Goal: Information Seeking & Learning: Check status

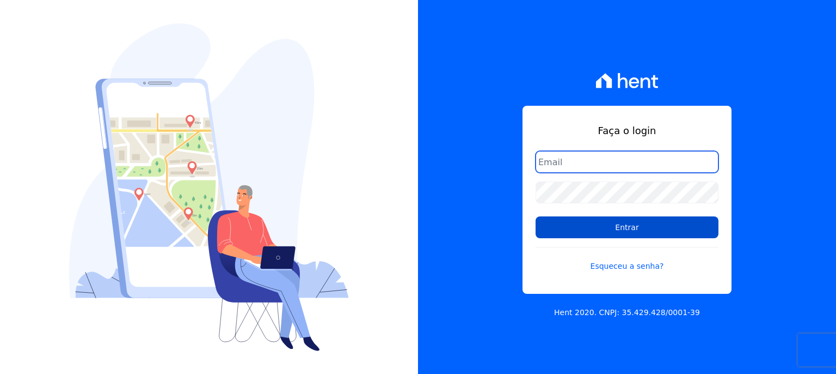
type input "[EMAIL_ADDRESS][DOMAIN_NAME]"
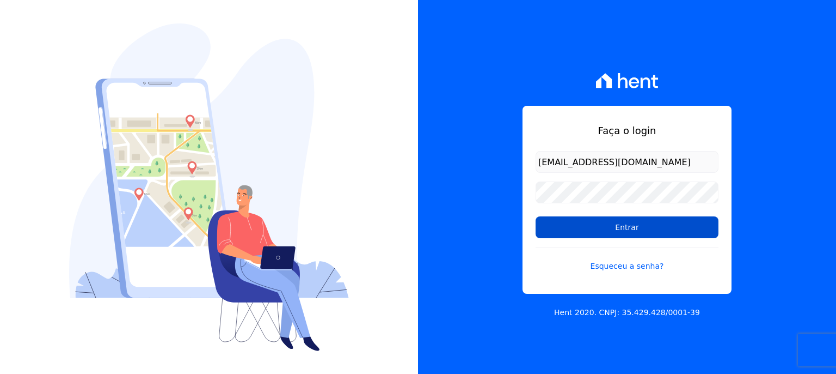
click at [631, 231] on input "Entrar" at bounding box center [627, 227] width 183 height 22
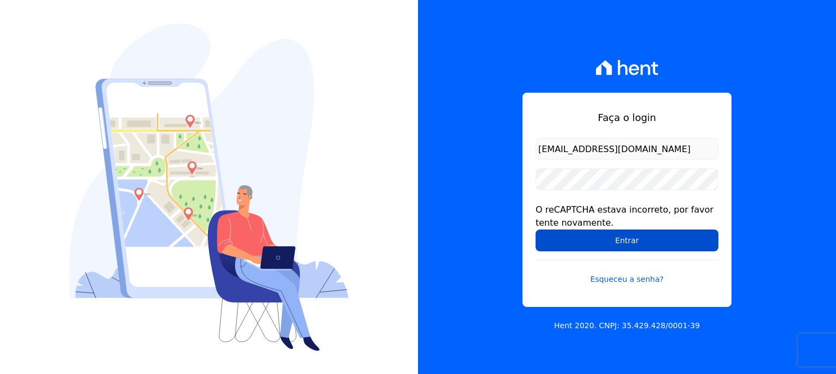
click at [656, 243] on input "Entrar" at bounding box center [627, 240] width 183 height 22
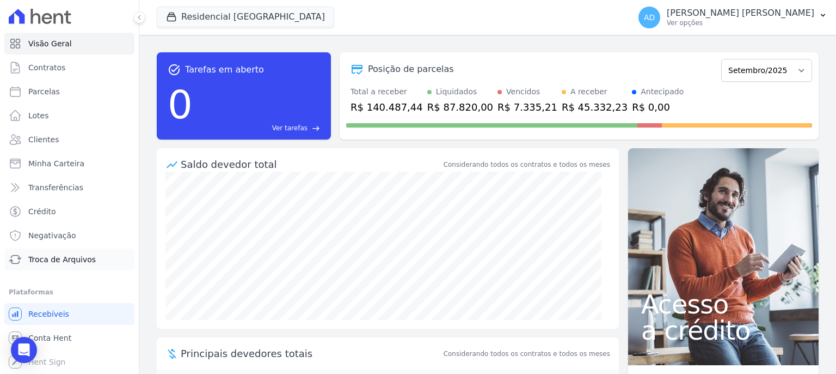
click at [72, 262] on span "Troca de Arquivos" at bounding box center [62, 259] width 68 height 11
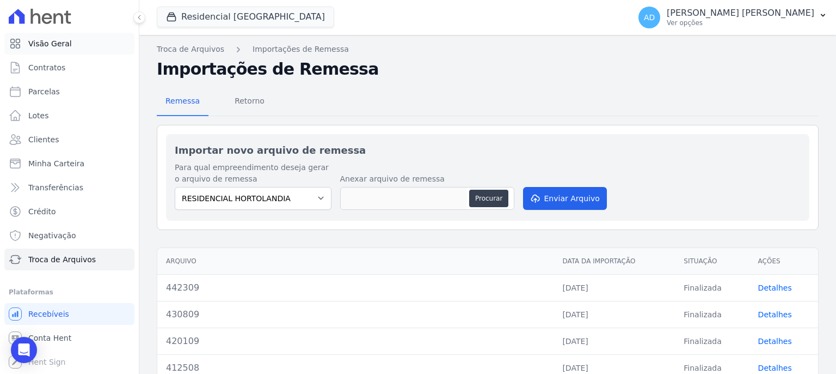
click at [61, 47] on span "Visão Geral" at bounding box center [50, 43] width 44 height 11
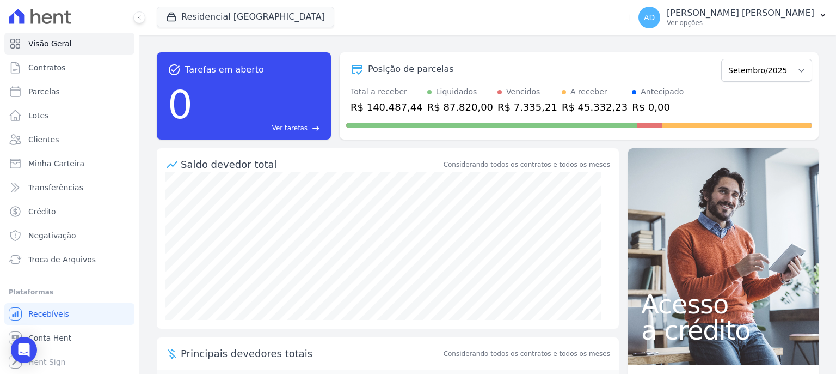
scroll to position [1, 0]
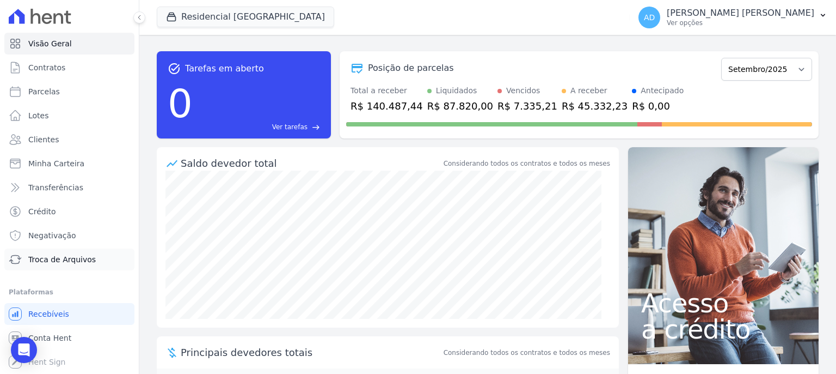
click at [64, 264] on span "Troca de Arquivos" at bounding box center [62, 259] width 68 height 11
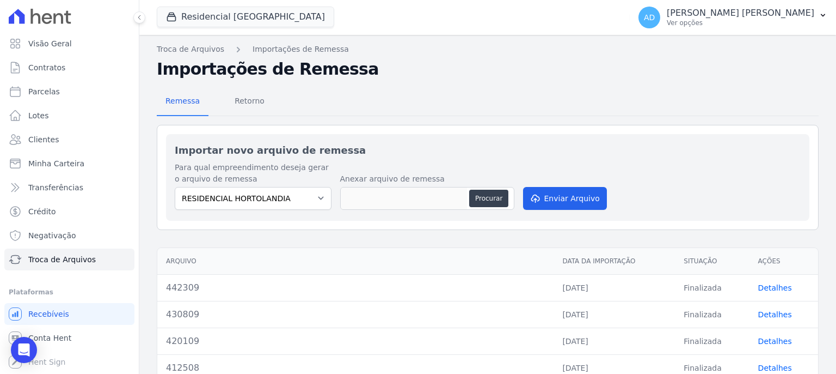
click at [770, 288] on link "Detalhes" at bounding box center [776, 287] width 34 height 9
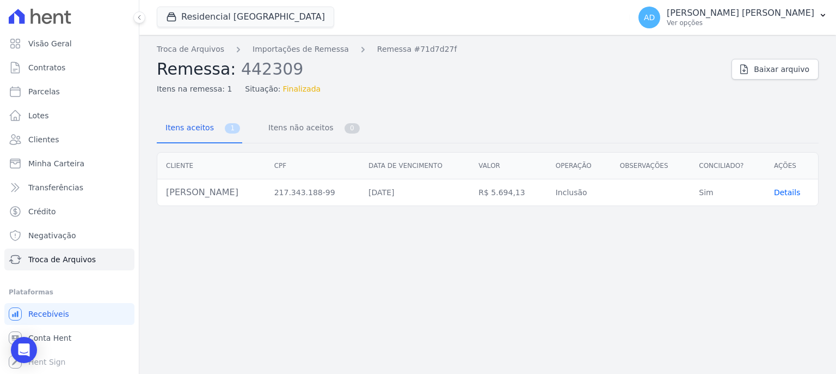
click at [711, 57] on div "Troca de Arquivos Importações de Remessa Remessa #71d7d27f Remessa: 442309 Iten…" at bounding box center [440, 69] width 566 height 51
drag, startPoint x: 268, startPoint y: 90, endPoint x: 310, endPoint y: 88, distance: 42.5
click at [310, 88] on div "Itens na remessa: 1 Situação: Finalizada" at bounding box center [440, 87] width 566 height 16
click at [297, 50] on link "Importações de Remessa" at bounding box center [301, 49] width 96 height 11
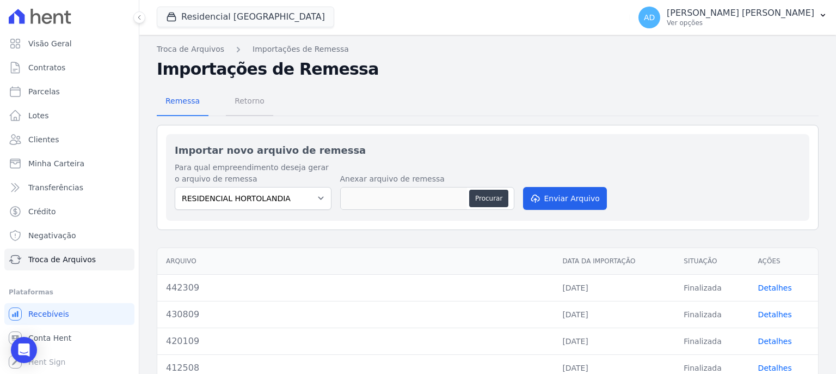
click at [242, 105] on span "Retorno" at bounding box center [249, 101] width 43 height 22
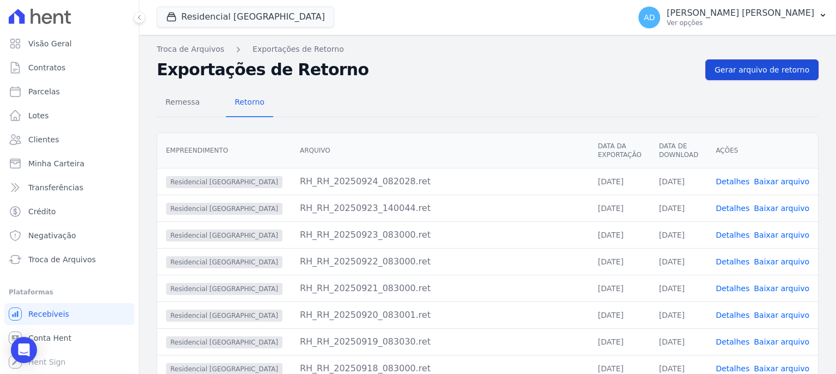
click at [741, 78] on link "Gerar arquivo de retorno" at bounding box center [762, 69] width 113 height 21
click at [742, 76] on link "Gerar arquivo de retorno" at bounding box center [762, 69] width 113 height 21
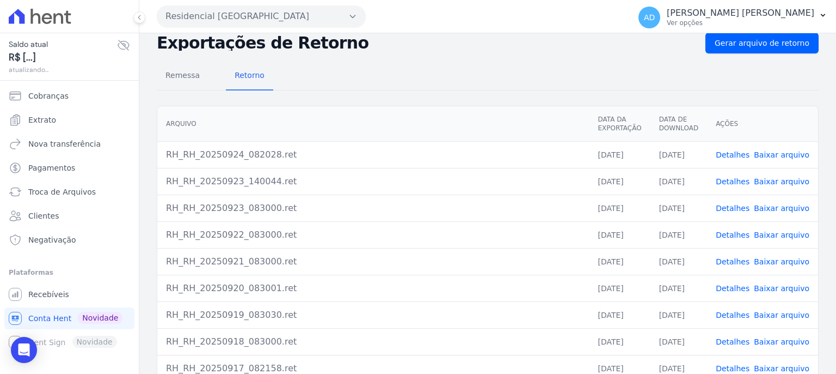
scroll to position [63, 0]
click at [779, 155] on link "Baixar arquivo" at bounding box center [782, 154] width 56 height 9
click at [54, 296] on span "Recebíveis" at bounding box center [48, 294] width 41 height 11
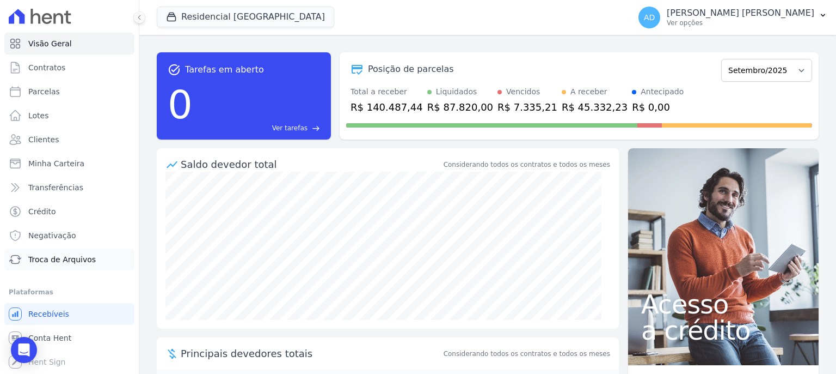
click at [89, 258] on span "Troca de Arquivos" at bounding box center [62, 259] width 68 height 11
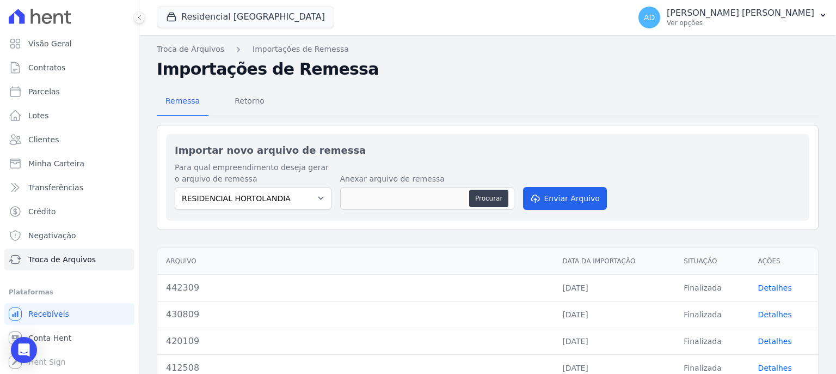
click at [767, 287] on link "Detalhes" at bounding box center [776, 287] width 34 height 9
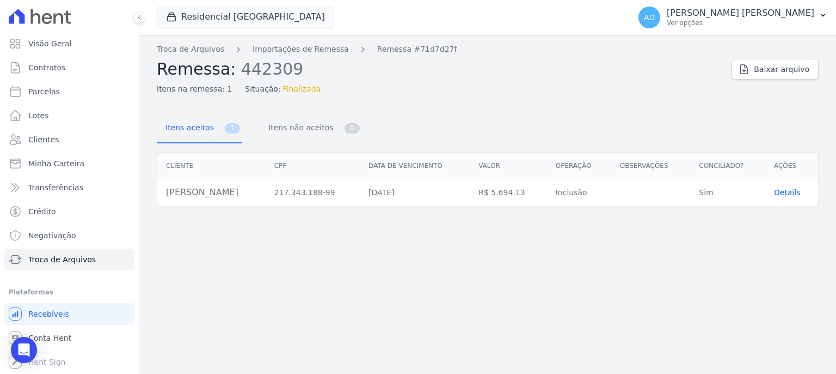
click at [784, 196] on span "Details" at bounding box center [787, 192] width 27 height 9
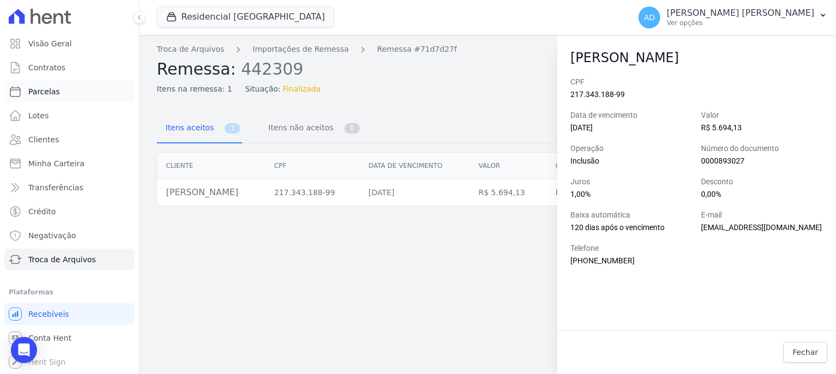
click at [60, 88] on link "Parcelas" at bounding box center [69, 92] width 130 height 22
select select
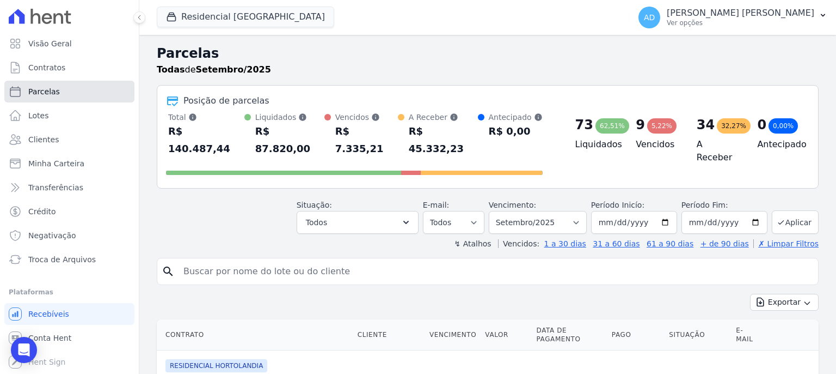
click at [60, 88] on link "Parcelas" at bounding box center [69, 92] width 130 height 22
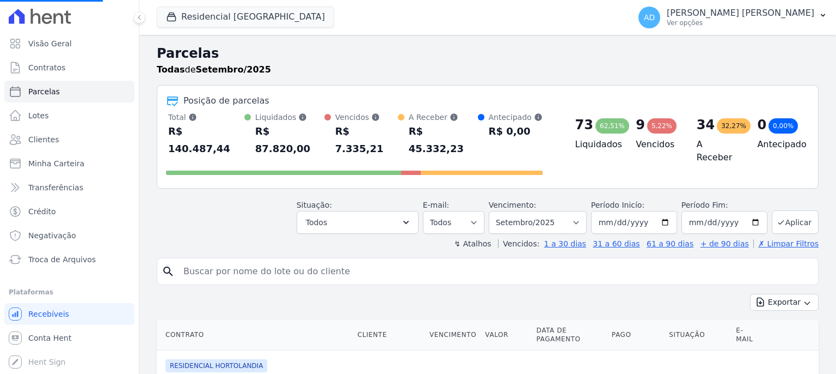
select select
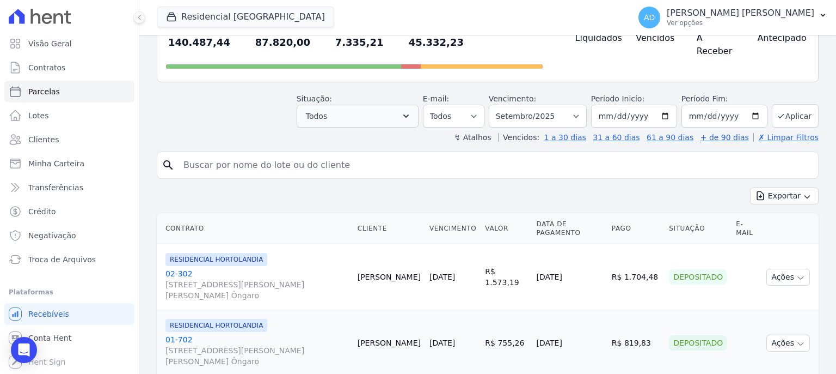
scroll to position [109, 0]
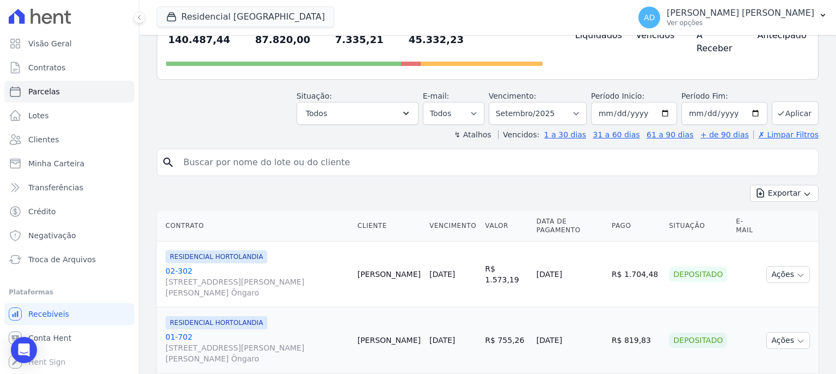
click at [173, 265] on link "02-302 [STREET_ADDRESS][PERSON_NAME][PERSON_NAME] Ôngaro" at bounding box center [258, 281] width 184 height 33
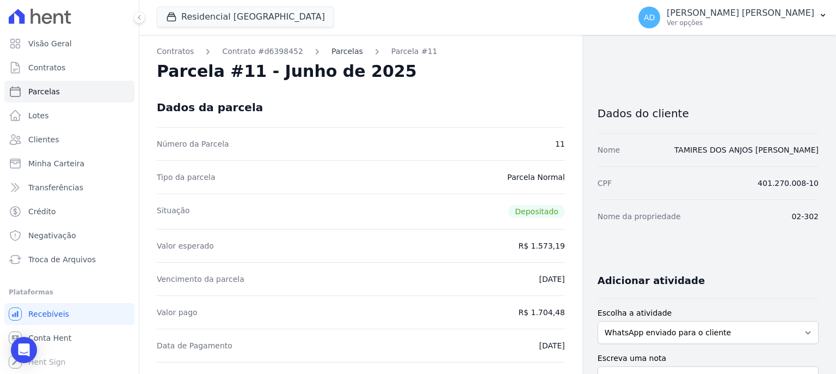
click at [332, 53] on link "Parcelas" at bounding box center [348, 51] width 32 height 11
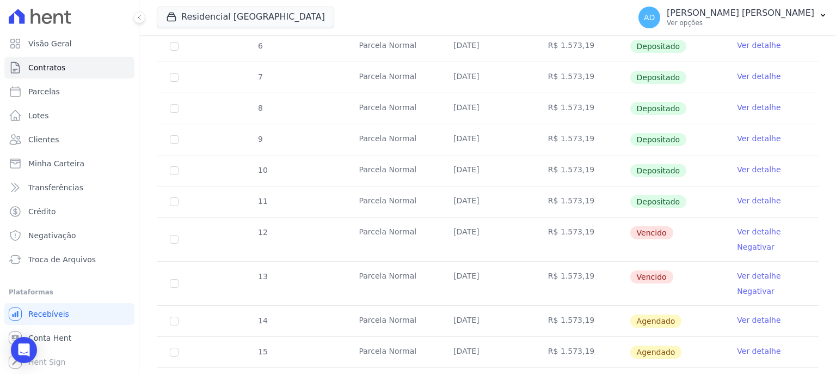
scroll to position [225, 0]
click at [749, 231] on link "Ver detalhe" at bounding box center [759, 230] width 44 height 11
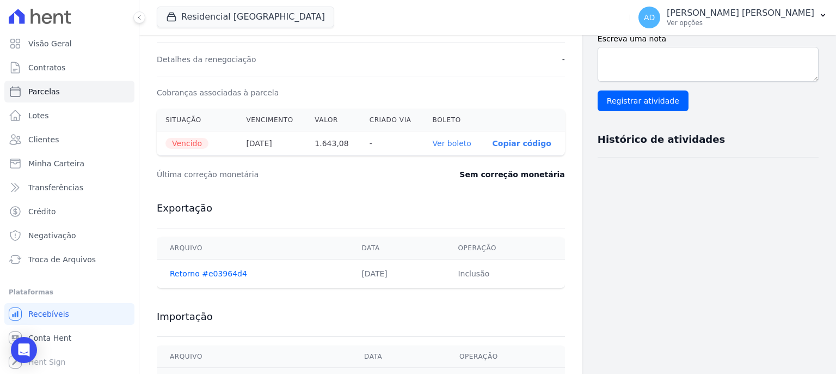
scroll to position [320, 0]
click at [442, 142] on link "Ver boleto" at bounding box center [452, 142] width 39 height 9
click at [81, 262] on span "Troca de Arquivos" at bounding box center [62, 259] width 68 height 11
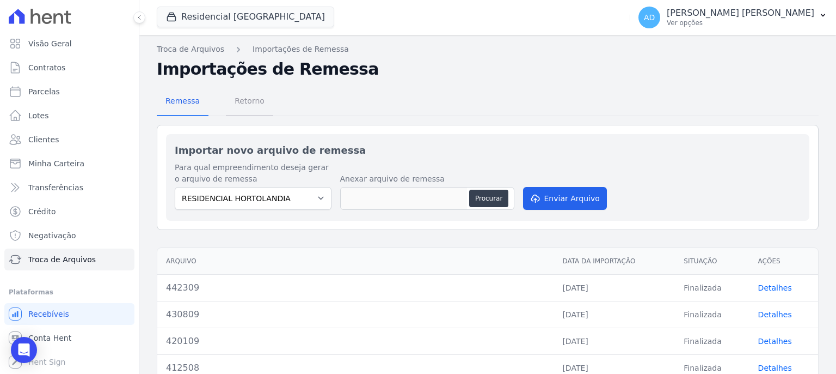
click at [242, 105] on span "Retorno" at bounding box center [249, 101] width 43 height 22
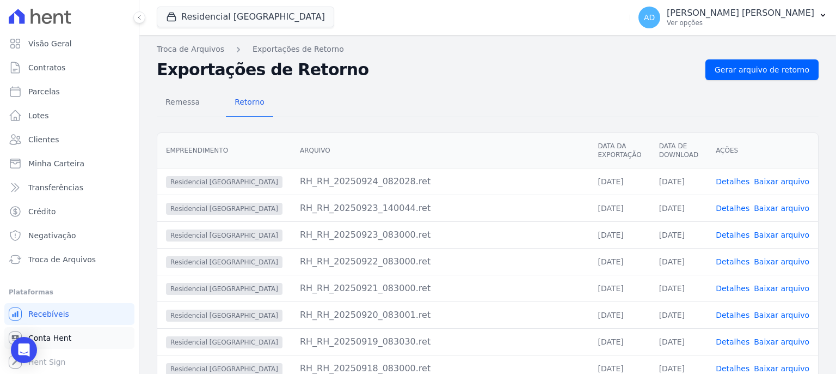
click at [60, 336] on span "Conta Hent" at bounding box center [49, 337] width 43 height 11
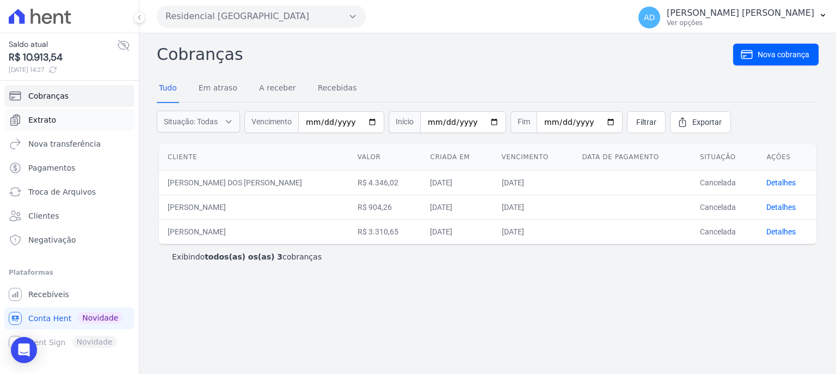
click at [50, 119] on span "Extrato" at bounding box center [42, 119] width 28 height 11
click at [28, 123] on span "Extrato" at bounding box center [42, 119] width 28 height 11
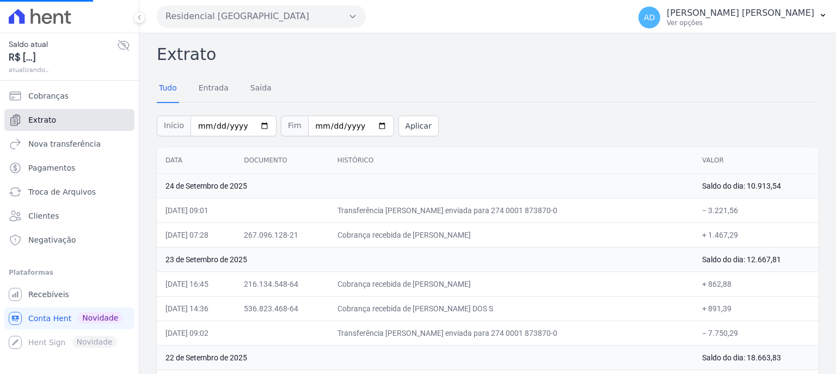
click at [44, 123] on span "Extrato" at bounding box center [42, 119] width 28 height 11
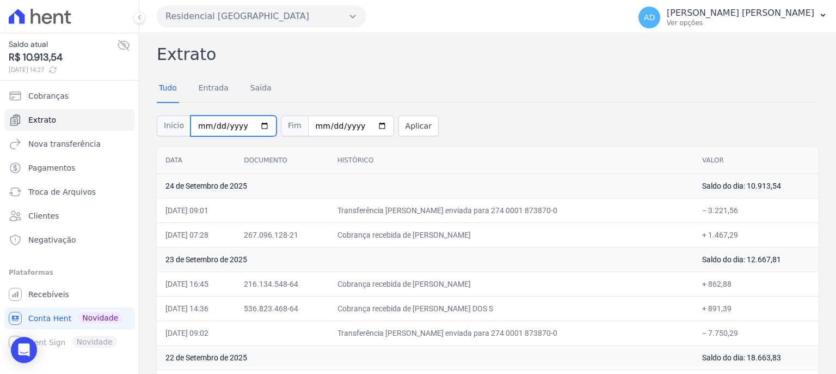
click at [255, 125] on input "[DATE]" at bounding box center [234, 125] width 86 height 21
type input "[DATE]"
click at [364, 125] on input "[DATE]" at bounding box center [351, 125] width 86 height 21
type input "[DATE]"
click at [400, 124] on button "Aplicar" at bounding box center [419, 125] width 40 height 21
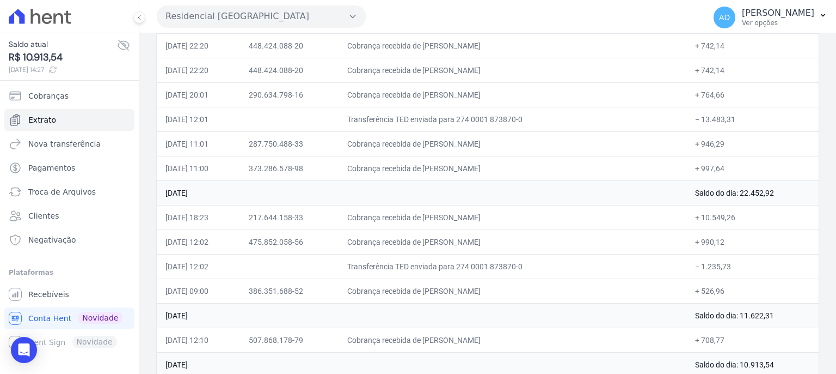
scroll to position [2124, 0]
drag, startPoint x: 396, startPoint y: 109, endPoint x: 470, endPoint y: 109, distance: 74.1
click at [470, 109] on td "Transferência TED enviada para 274 0001 873870-0" at bounding box center [512, 120] width 347 height 25
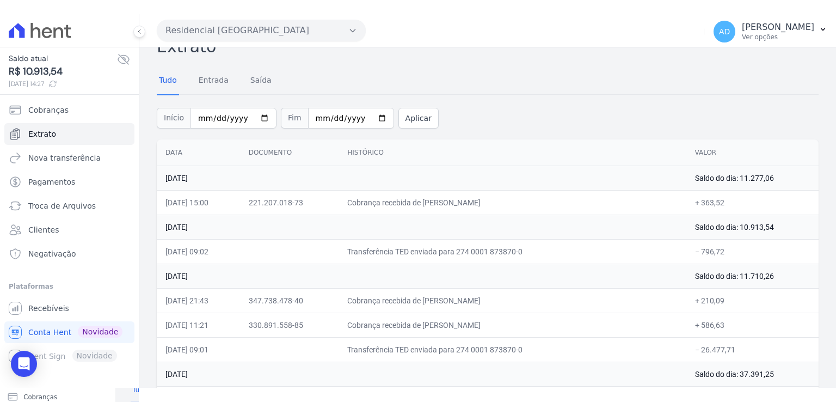
scroll to position [0, 0]
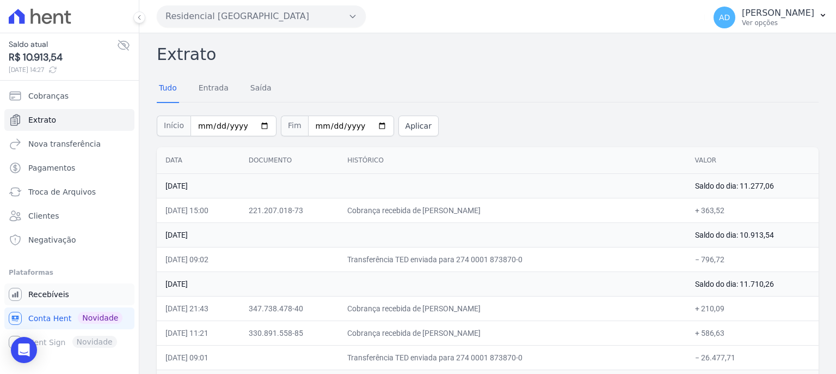
click at [49, 295] on span "Recebíveis" at bounding box center [48, 294] width 41 height 11
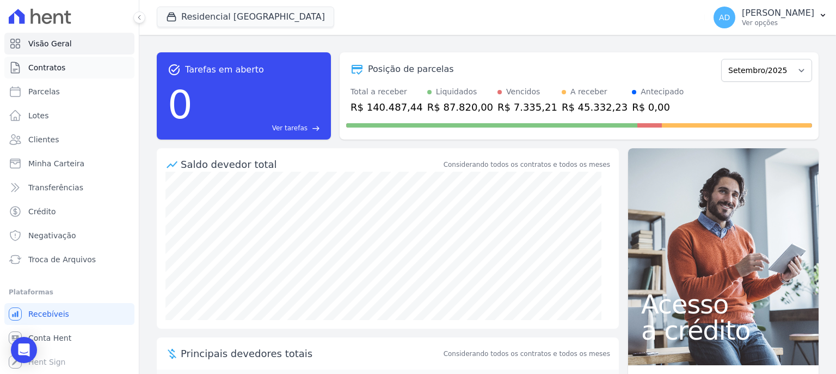
click at [62, 68] on span "Contratos" at bounding box center [46, 67] width 37 height 11
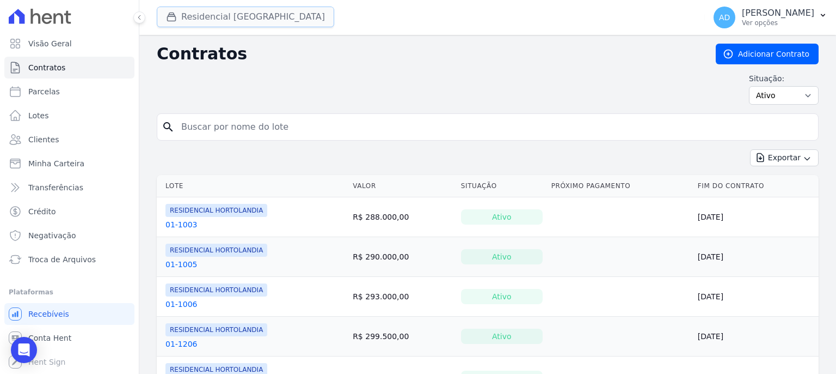
click at [256, 21] on button "Residencial Hortolandia" at bounding box center [246, 17] width 178 height 21
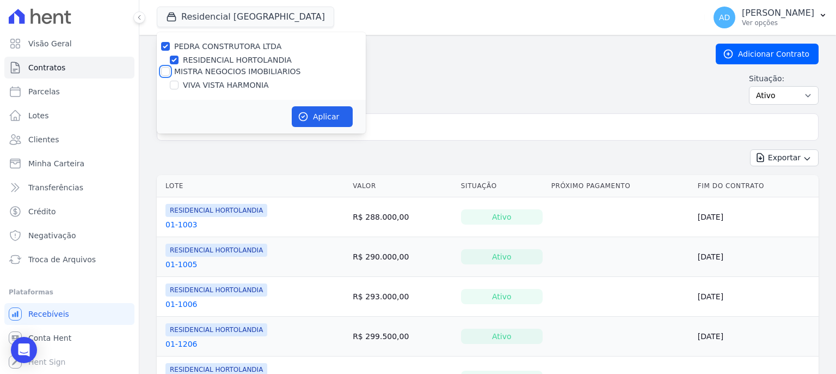
click at [165, 72] on input "MISTRA NEGOCIOS IMOBILIARIOS" at bounding box center [165, 71] width 9 height 9
checkbox input "true"
click at [164, 47] on input "PEDRA CONSTRUTORA LTDA" at bounding box center [165, 46] width 9 height 9
checkbox input "false"
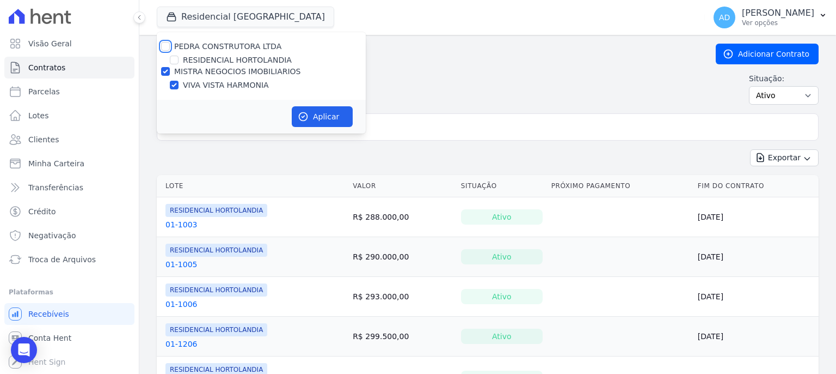
checkbox input "false"
click at [323, 118] on button "Aplicar" at bounding box center [322, 116] width 61 height 21
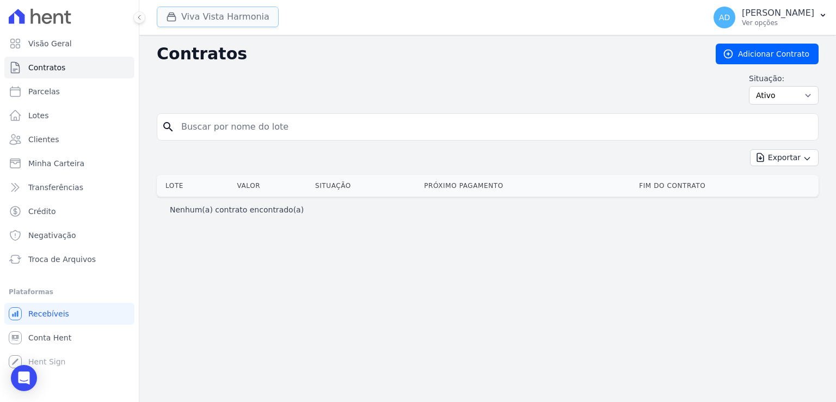
click at [221, 21] on button "Viva Vista Harmonia" at bounding box center [218, 17] width 122 height 21
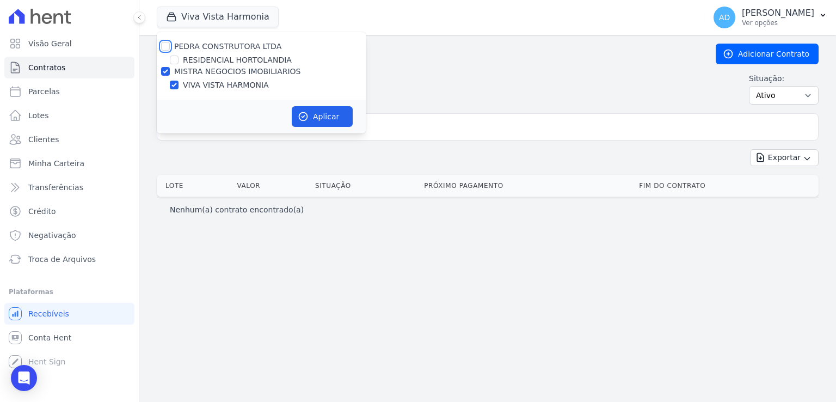
click at [163, 46] on input "PEDRA CONSTRUTORA LTDA" at bounding box center [165, 46] width 9 height 9
checkbox input "true"
click at [168, 71] on input "MISTRA NEGOCIOS IMOBILIARIOS" at bounding box center [165, 71] width 9 height 9
checkbox input "false"
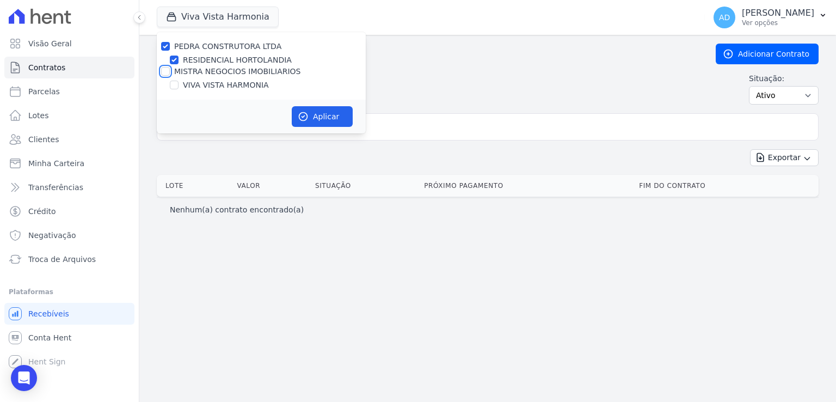
checkbox input "false"
click at [308, 113] on icon "button" at bounding box center [303, 116] width 11 height 11
